Goal: Check status: Verify the current state of an ongoing process or item

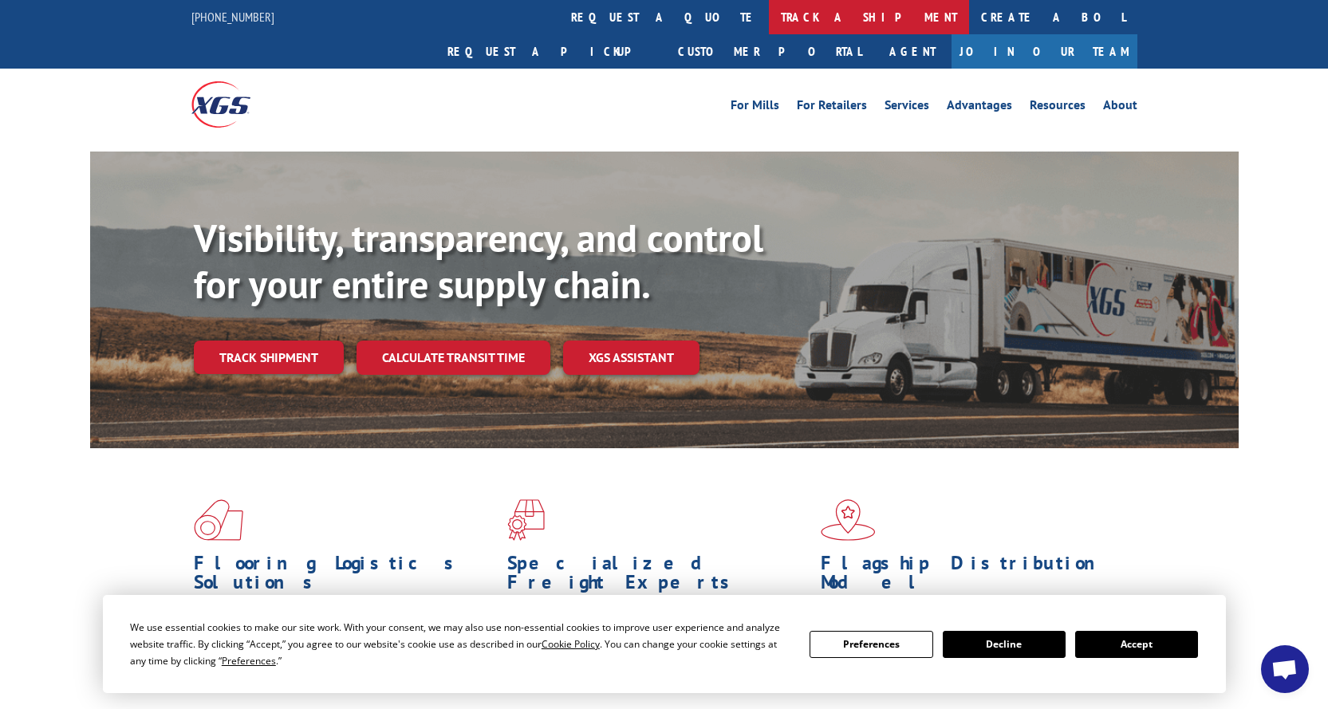
click at [769, 14] on link "track a shipment" at bounding box center [869, 17] width 200 height 34
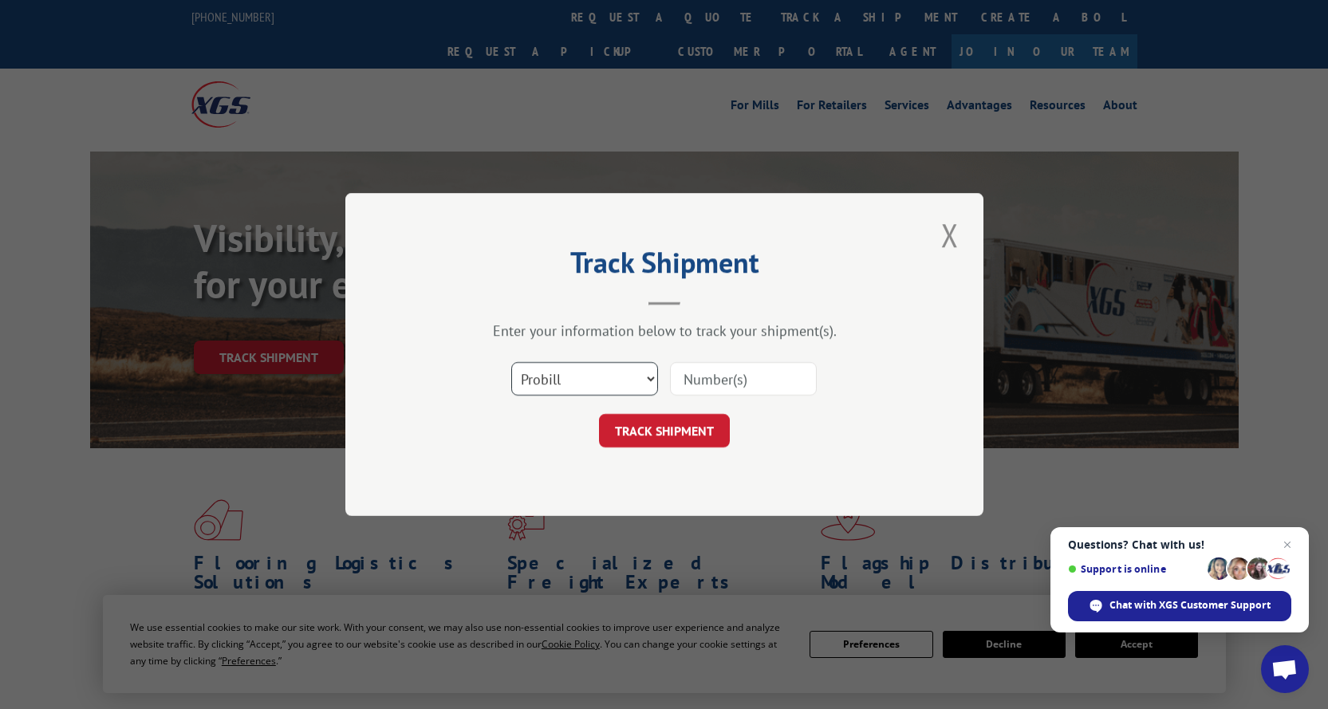
click at [644, 375] on select "Select category... Probill BOL PO" at bounding box center [584, 378] width 147 height 33
select select "bol"
click at [511, 362] on select "Select category... Probill BOL PO" at bounding box center [584, 378] width 147 height 33
click at [691, 388] on input at bounding box center [743, 378] width 147 height 33
type input "5944934"
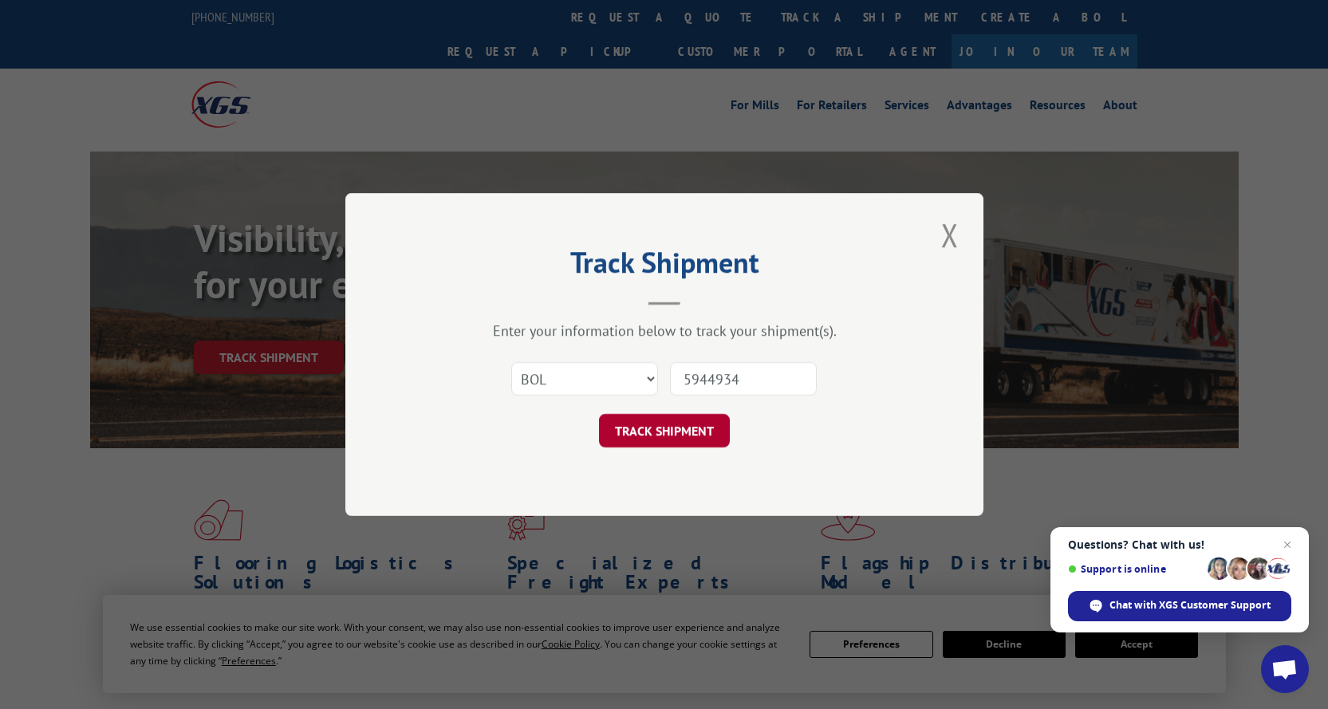
click at [669, 433] on button "TRACK SHIPMENT" at bounding box center [664, 430] width 131 height 33
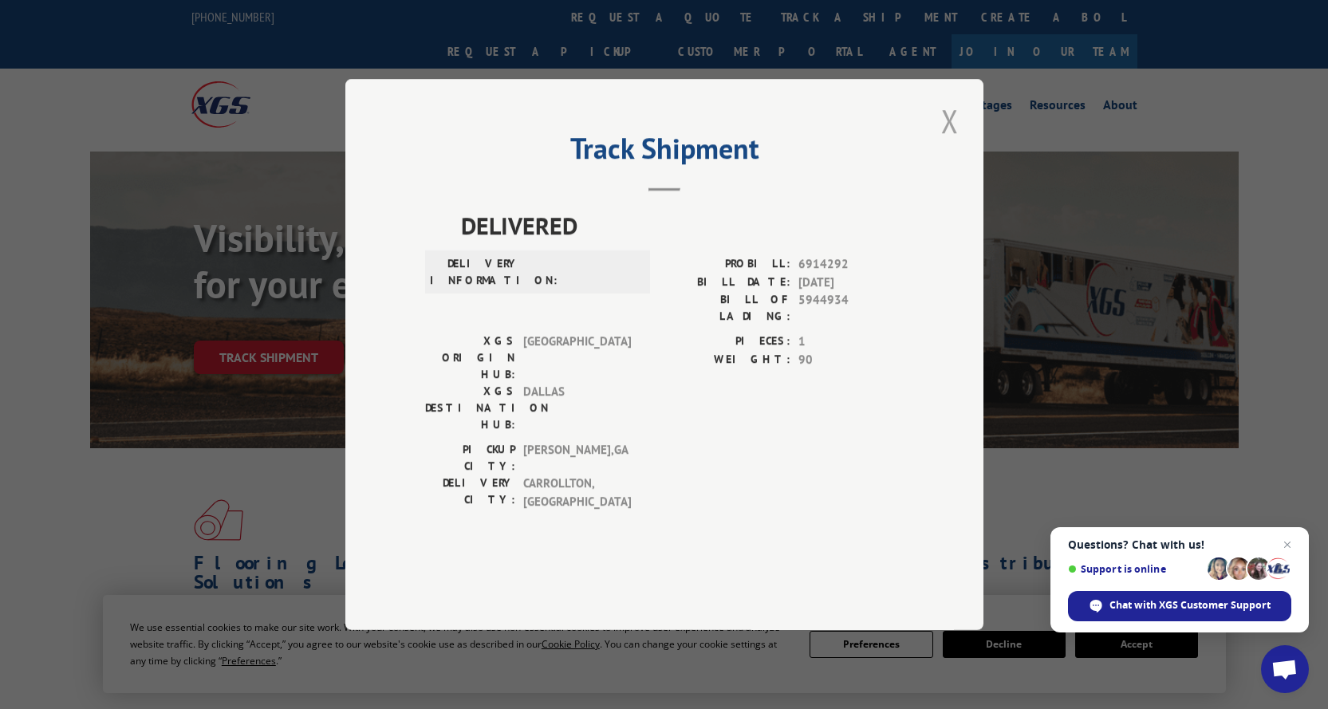
click at [954, 143] on button "Close modal" at bounding box center [949, 121] width 27 height 44
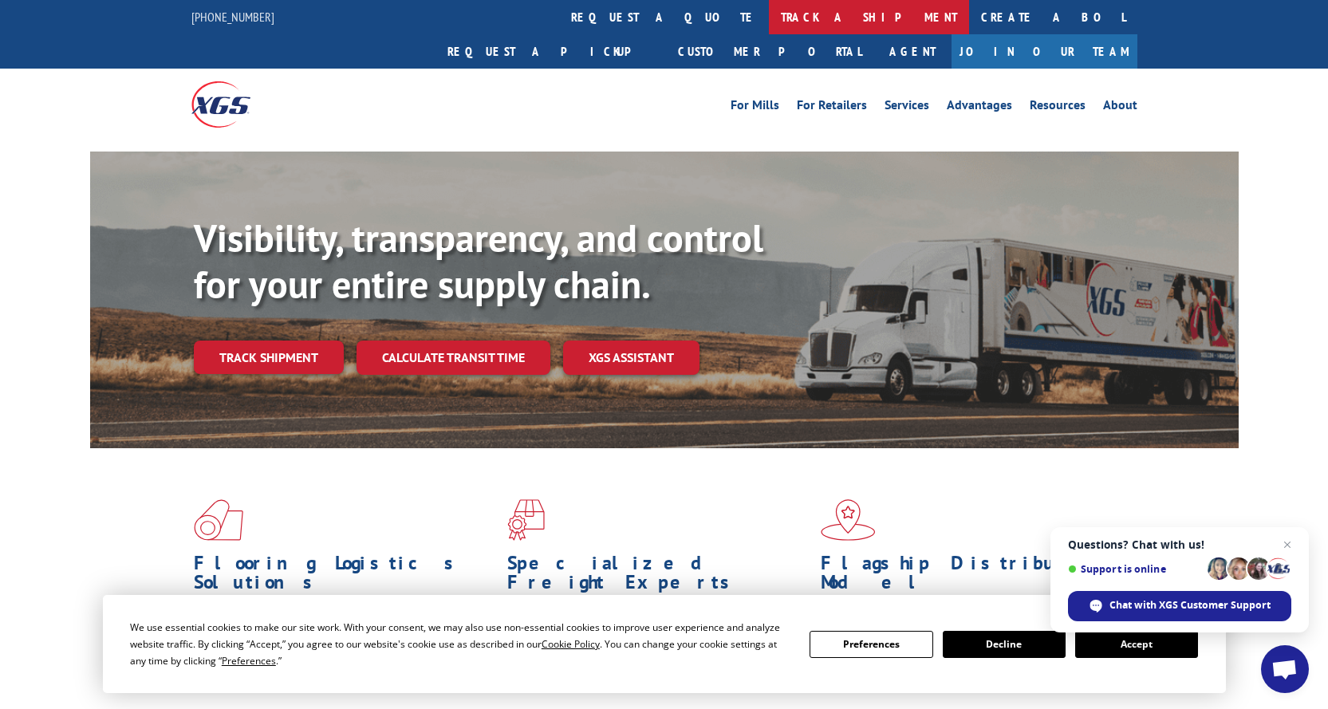
click at [769, 10] on link "track a shipment" at bounding box center [869, 17] width 200 height 34
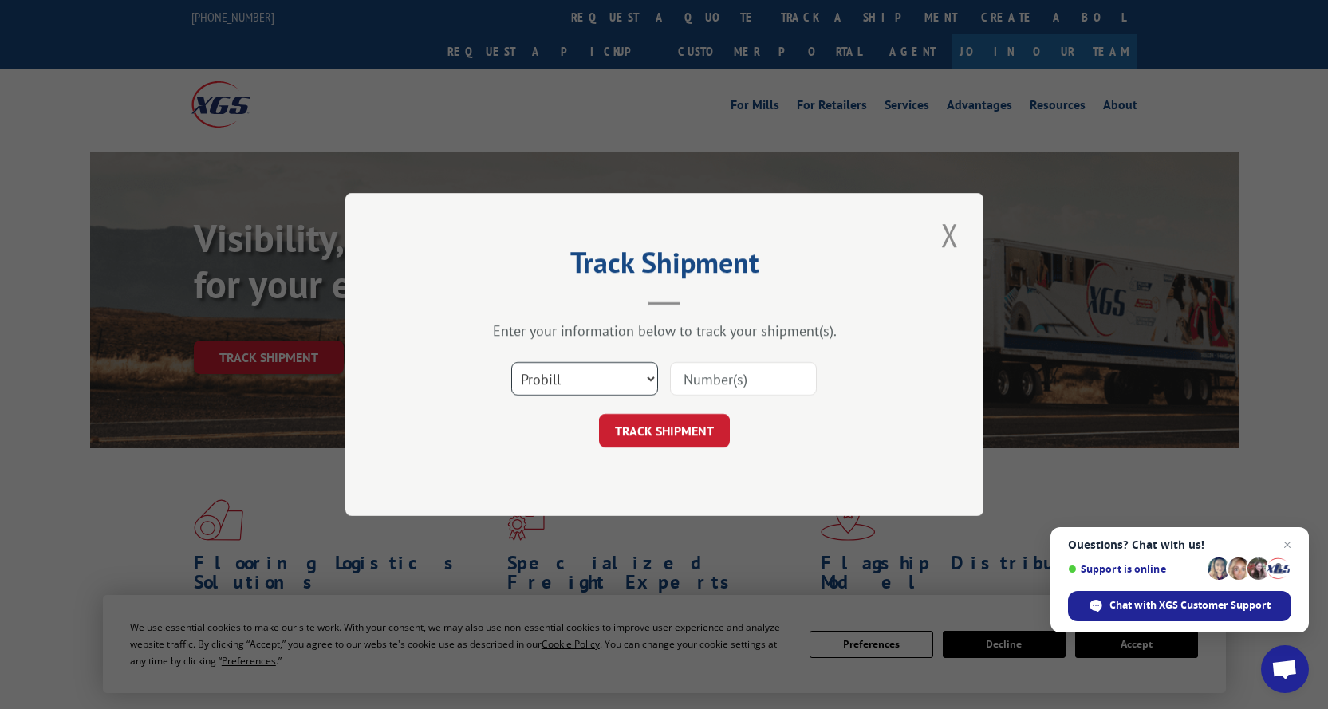
click at [648, 376] on select "Select category... Probill BOL PO" at bounding box center [584, 378] width 147 height 33
select select "bol"
click at [511, 362] on select "Select category... Probill BOL PO" at bounding box center [584, 378] width 147 height 33
click at [718, 384] on input at bounding box center [743, 378] width 147 height 33
type input "16754400"
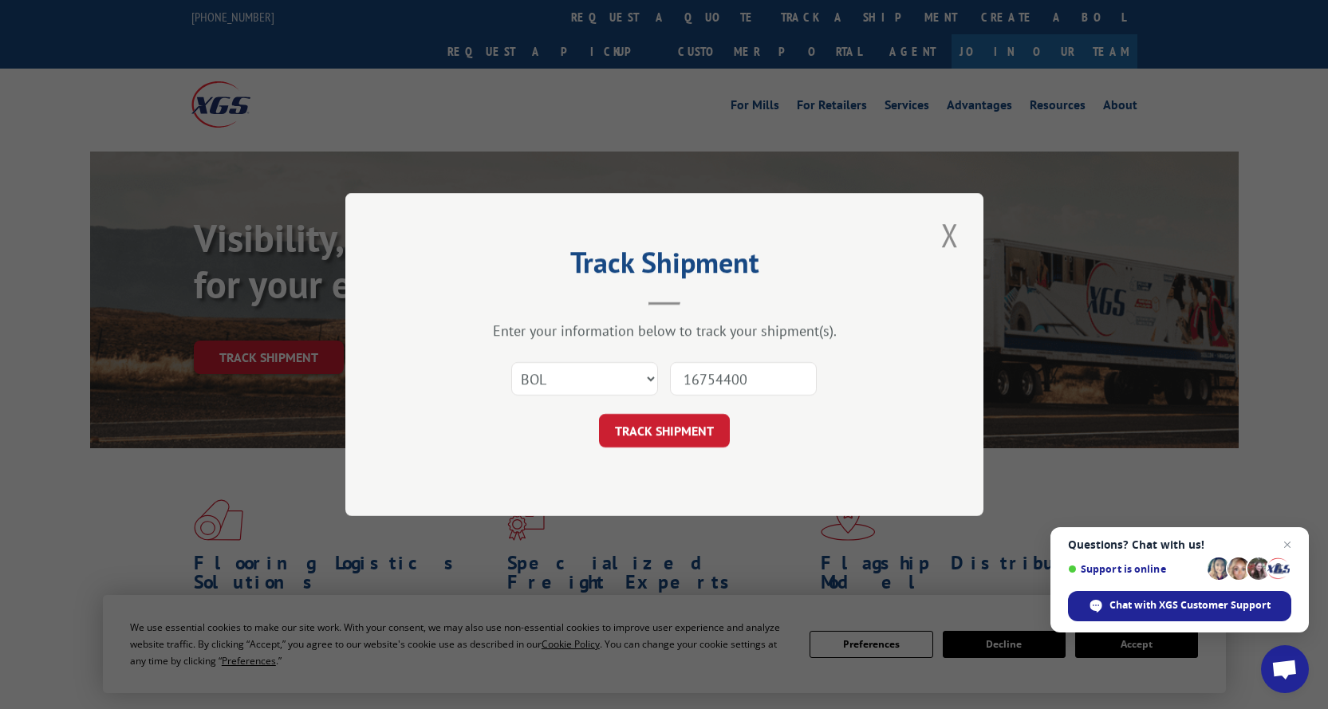
click at [548, 445] on div "TRACK SHIPMENT" at bounding box center [664, 430] width 479 height 33
click at [646, 437] on button "TRACK SHIPMENT" at bounding box center [664, 430] width 131 height 33
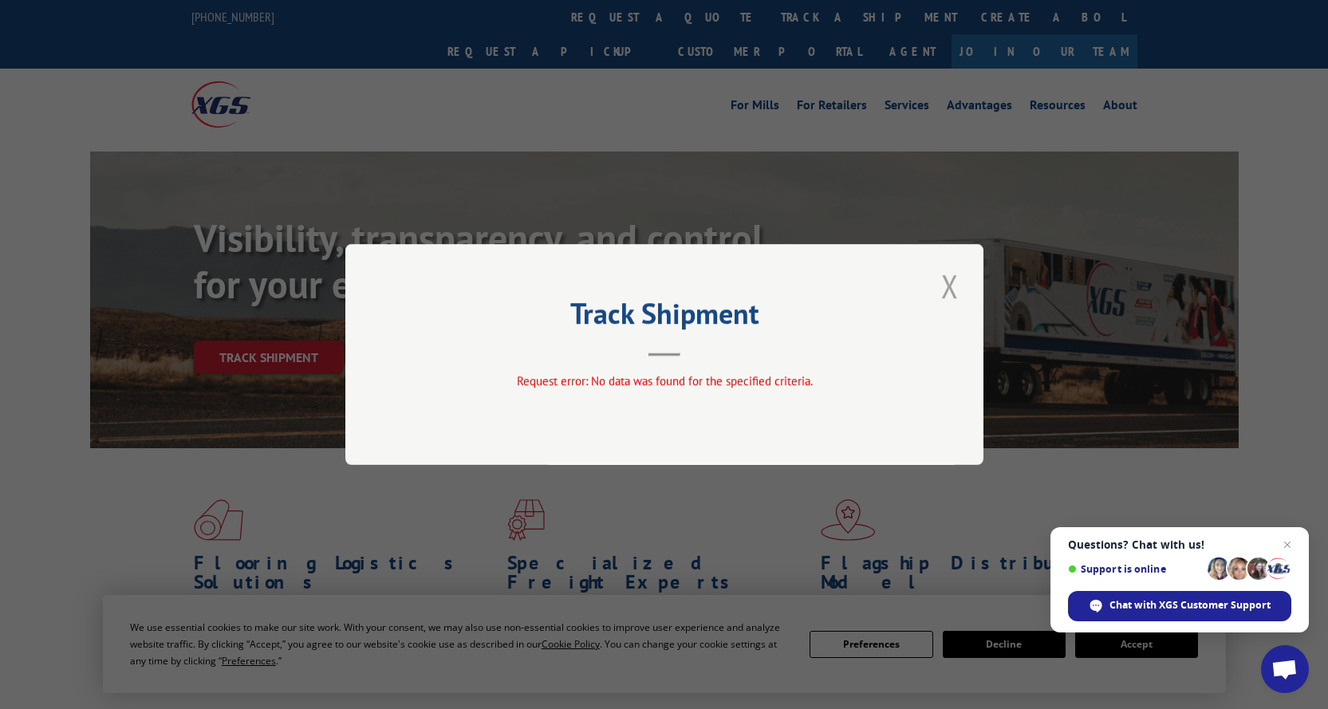
click at [950, 283] on button "Close modal" at bounding box center [949, 286] width 27 height 44
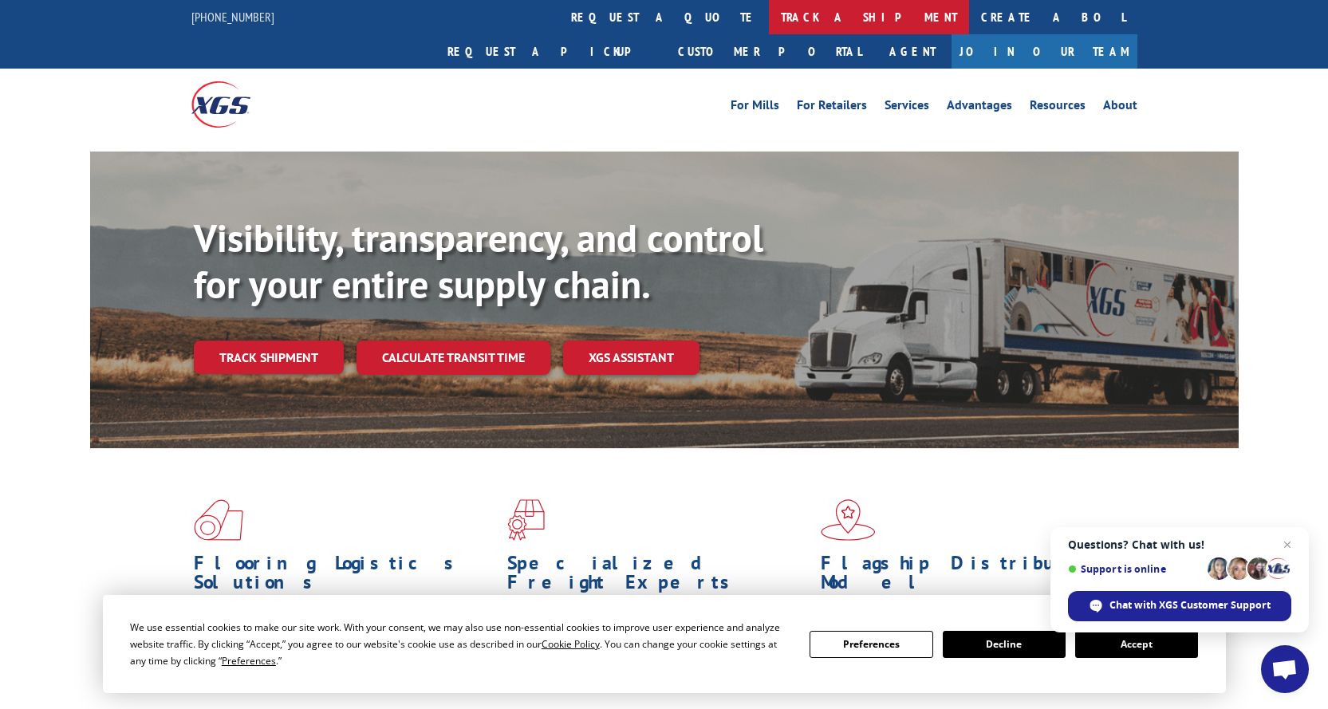
click at [769, 14] on link "track a shipment" at bounding box center [869, 17] width 200 height 34
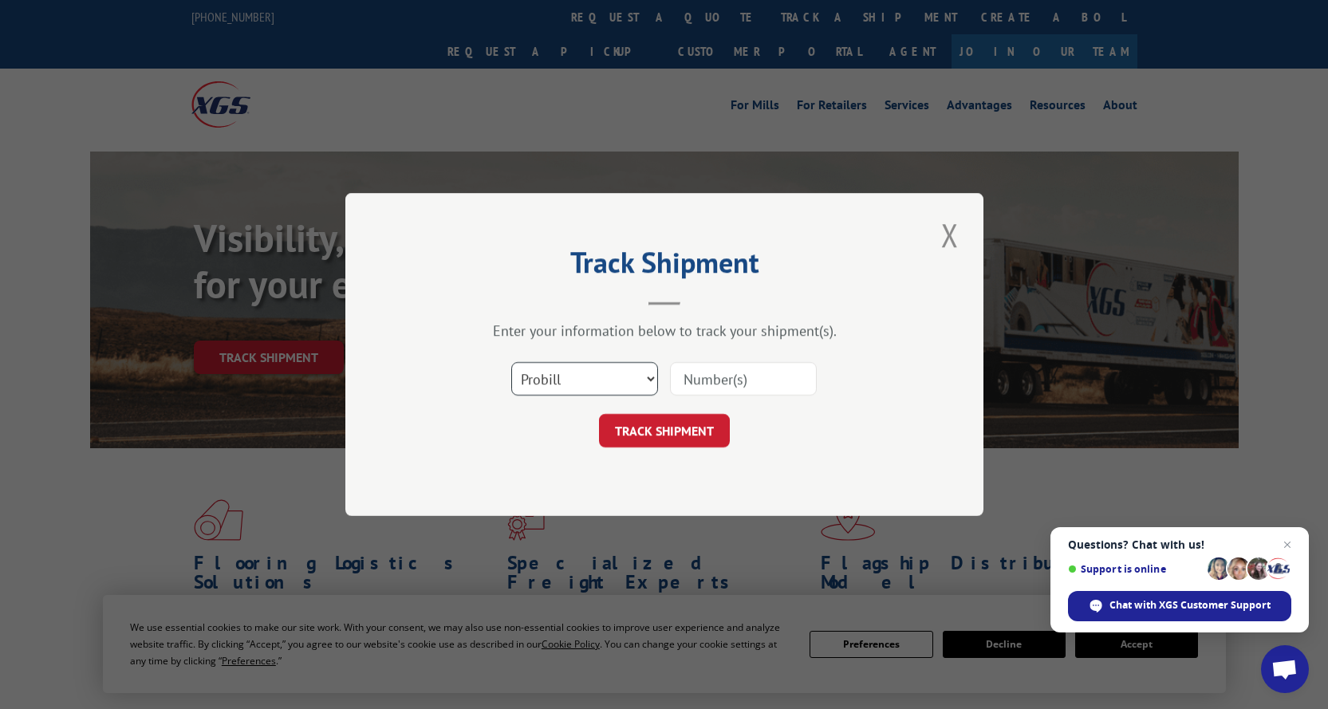
click at [569, 379] on select "Select category... Probill BOL PO" at bounding box center [584, 378] width 147 height 33
click at [511, 362] on select "Select category... Probill BOL PO" at bounding box center [584, 378] width 147 height 33
click at [701, 378] on input at bounding box center [743, 378] width 147 height 33
click at [605, 384] on select "Select category... Probill BOL PO" at bounding box center [584, 378] width 147 height 33
select select "probill"
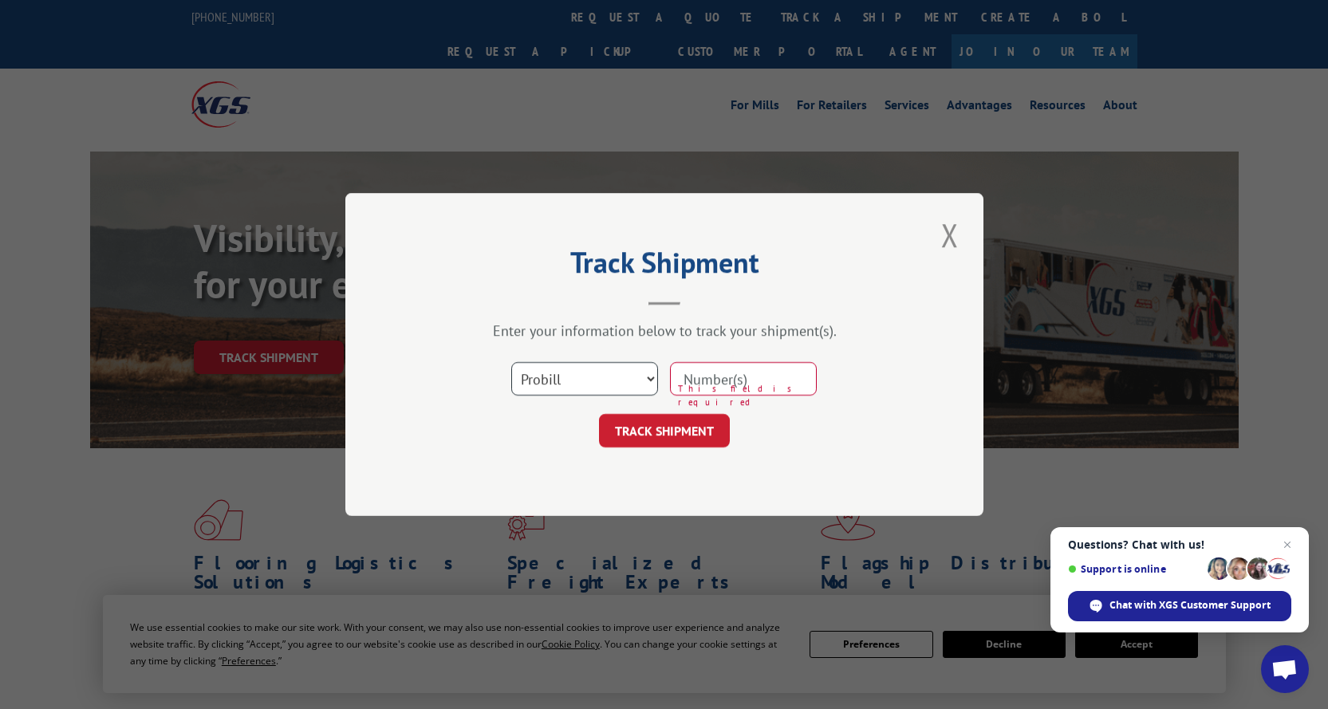
click at [511, 362] on select "Select category... Probill BOL PO" at bounding box center [584, 378] width 147 height 33
click at [720, 374] on input at bounding box center [743, 378] width 147 height 33
type input "16754400"
click at [677, 425] on button "TRACK SHIPMENT" at bounding box center [664, 430] width 131 height 33
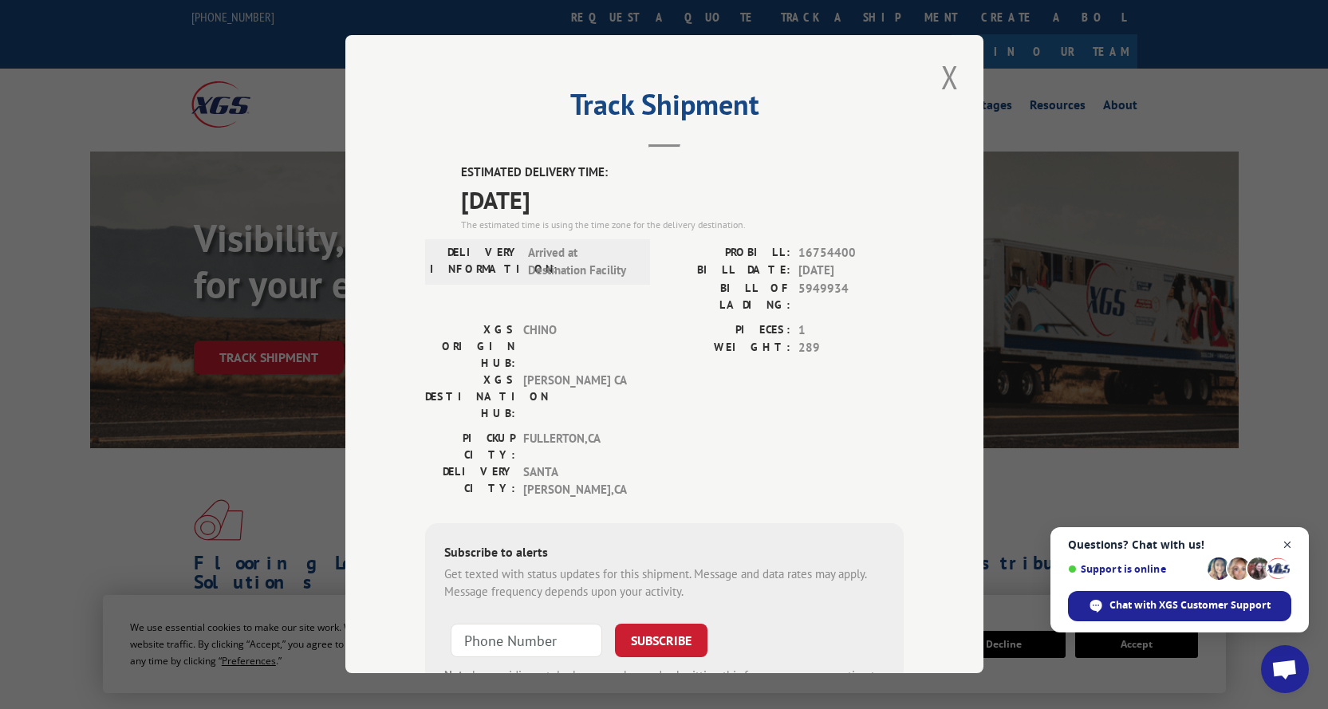
click at [1295, 544] on span "Open chat" at bounding box center [1288, 545] width 20 height 20
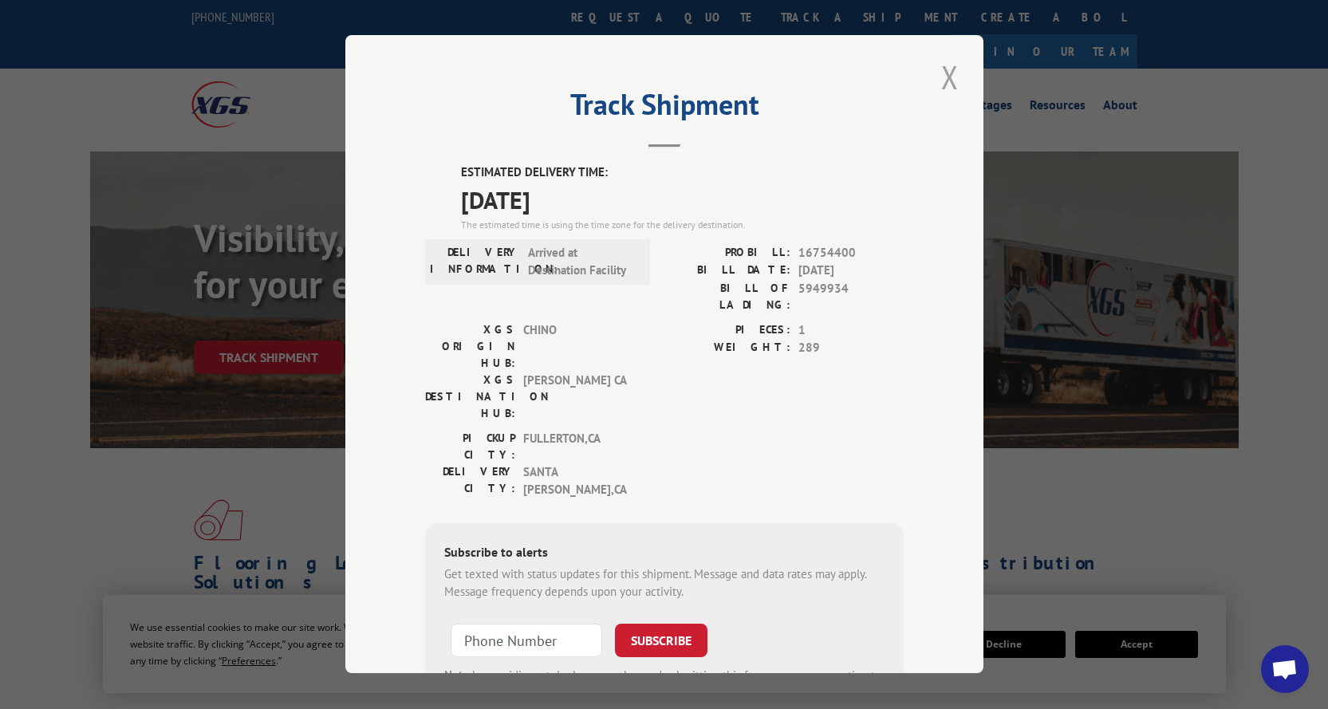
click at [944, 74] on button "Close modal" at bounding box center [949, 77] width 27 height 44
